Goal: Information Seeking & Learning: Understand process/instructions

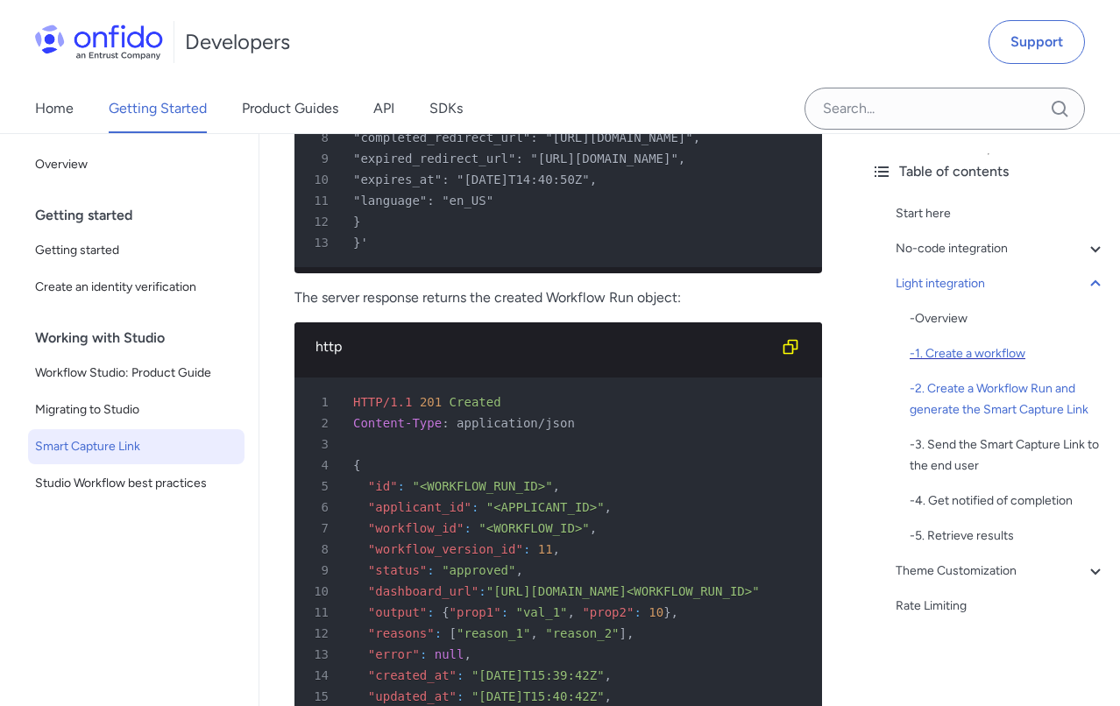
click at [938, 351] on div "- 1. Create a workflow" at bounding box center [1008, 354] width 196 height 21
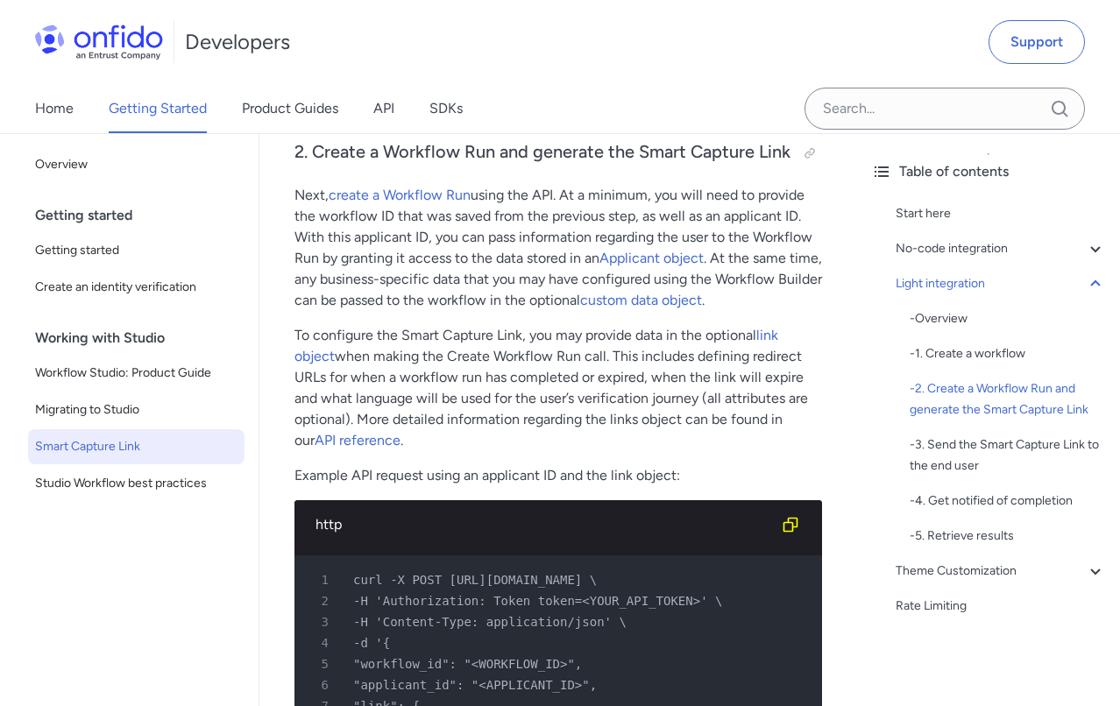
scroll to position [3143, 0]
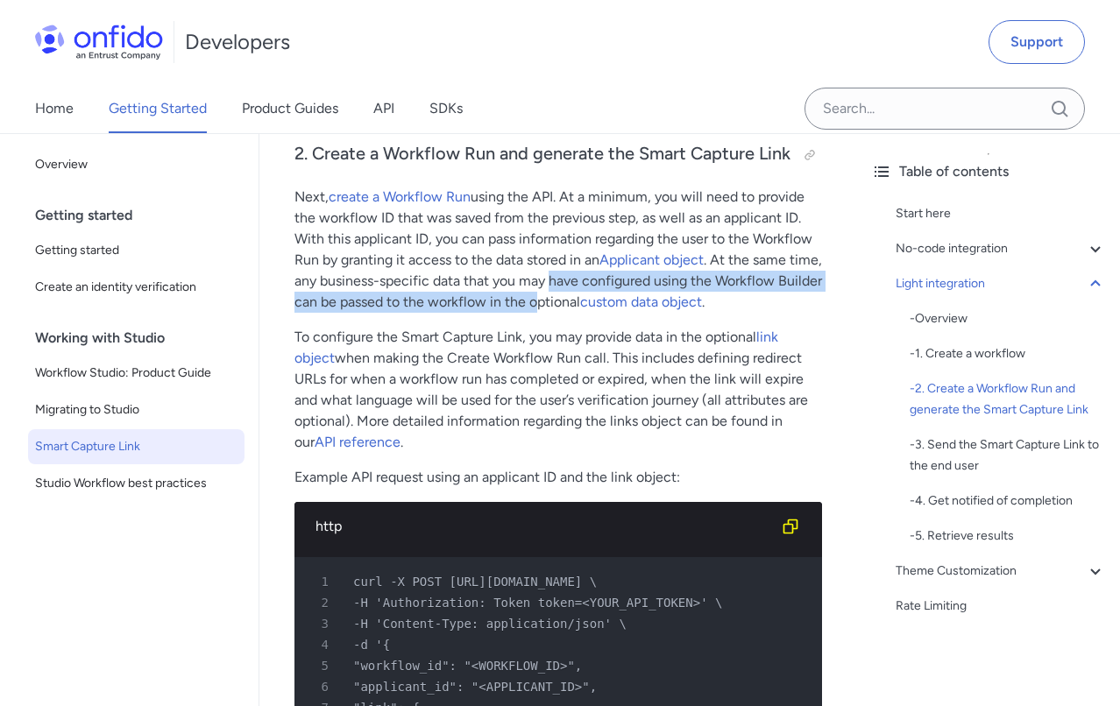
drag, startPoint x: 585, startPoint y: 240, endPoint x: 586, endPoint y: 259, distance: 18.5
click at [586, 259] on p "Next, create a Workflow Run using the API. At a minimum, you will need to provi…" at bounding box center [558, 250] width 528 height 126
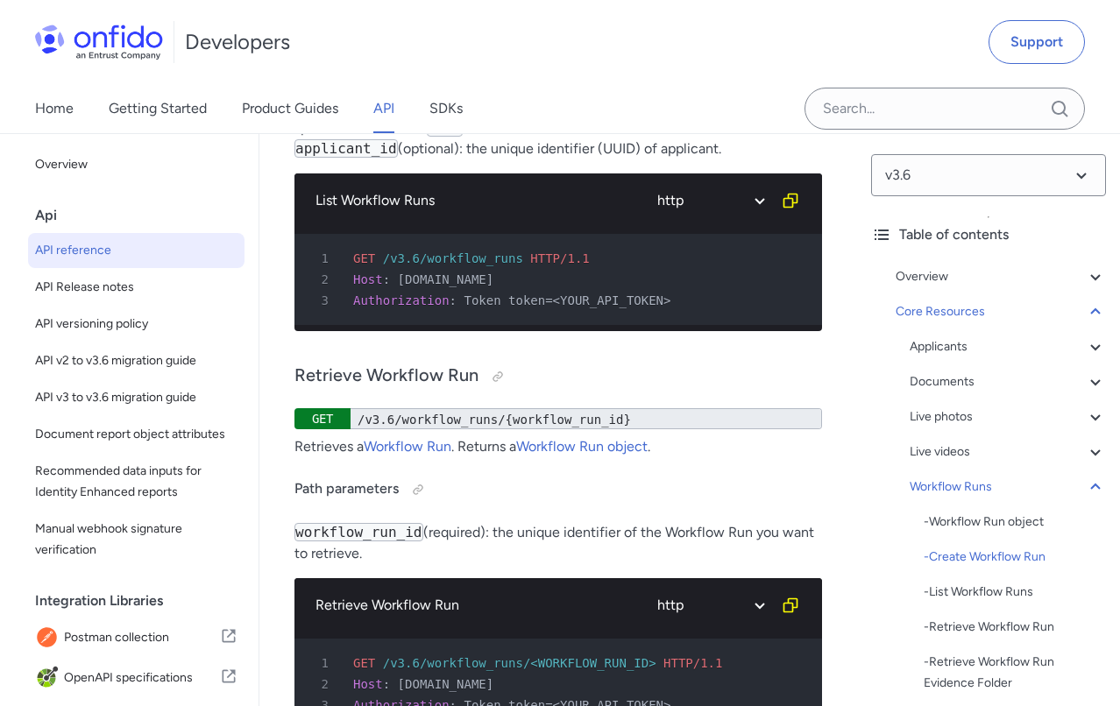
scroll to position [55991, 0]
